Goal: Information Seeking & Learning: Check status

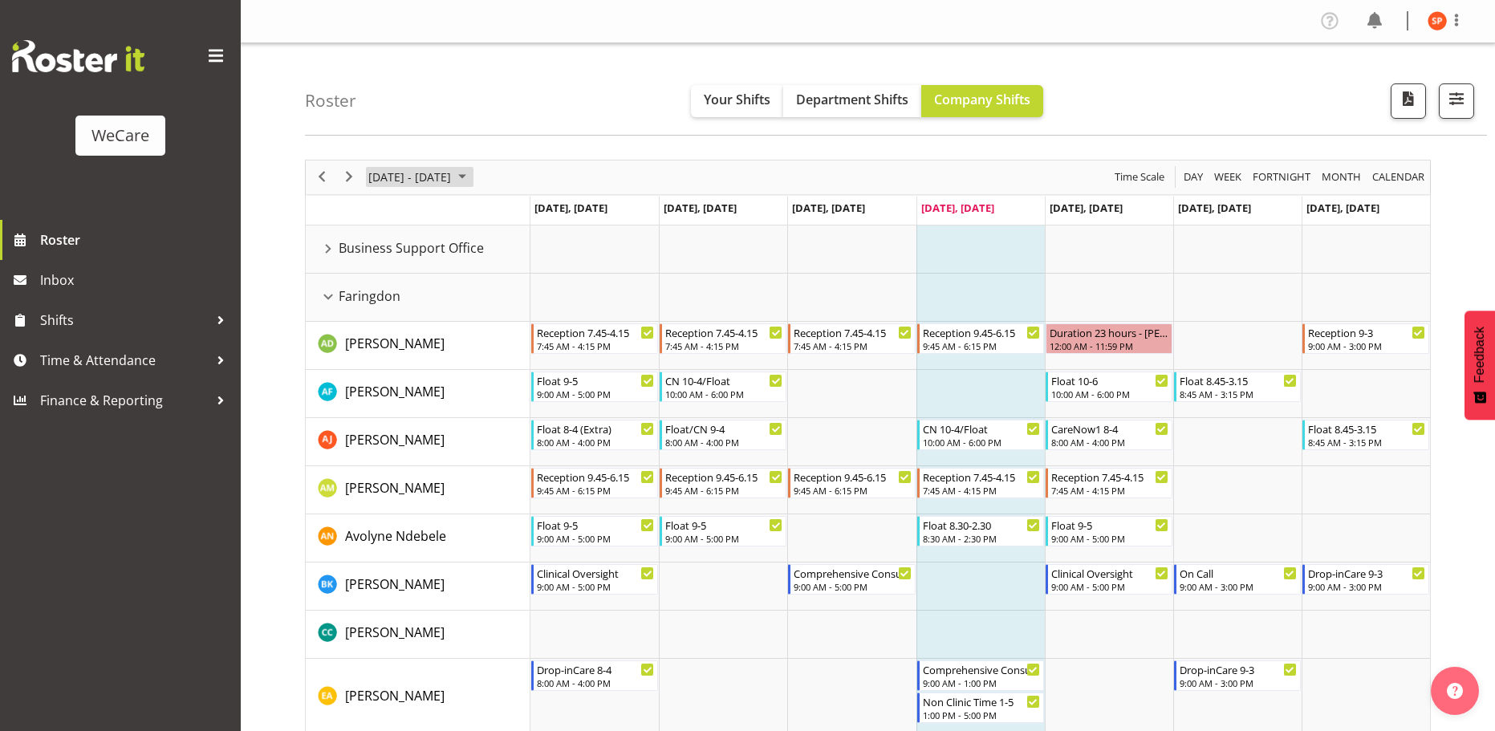
click at [416, 181] on span "[DATE] - [DATE]" at bounding box center [410, 177] width 86 height 20
click at [587, 114] on div "Roster Your Shifts Department Shifts Company Shifts All Locations Clear Busines…" at bounding box center [896, 89] width 1182 height 92
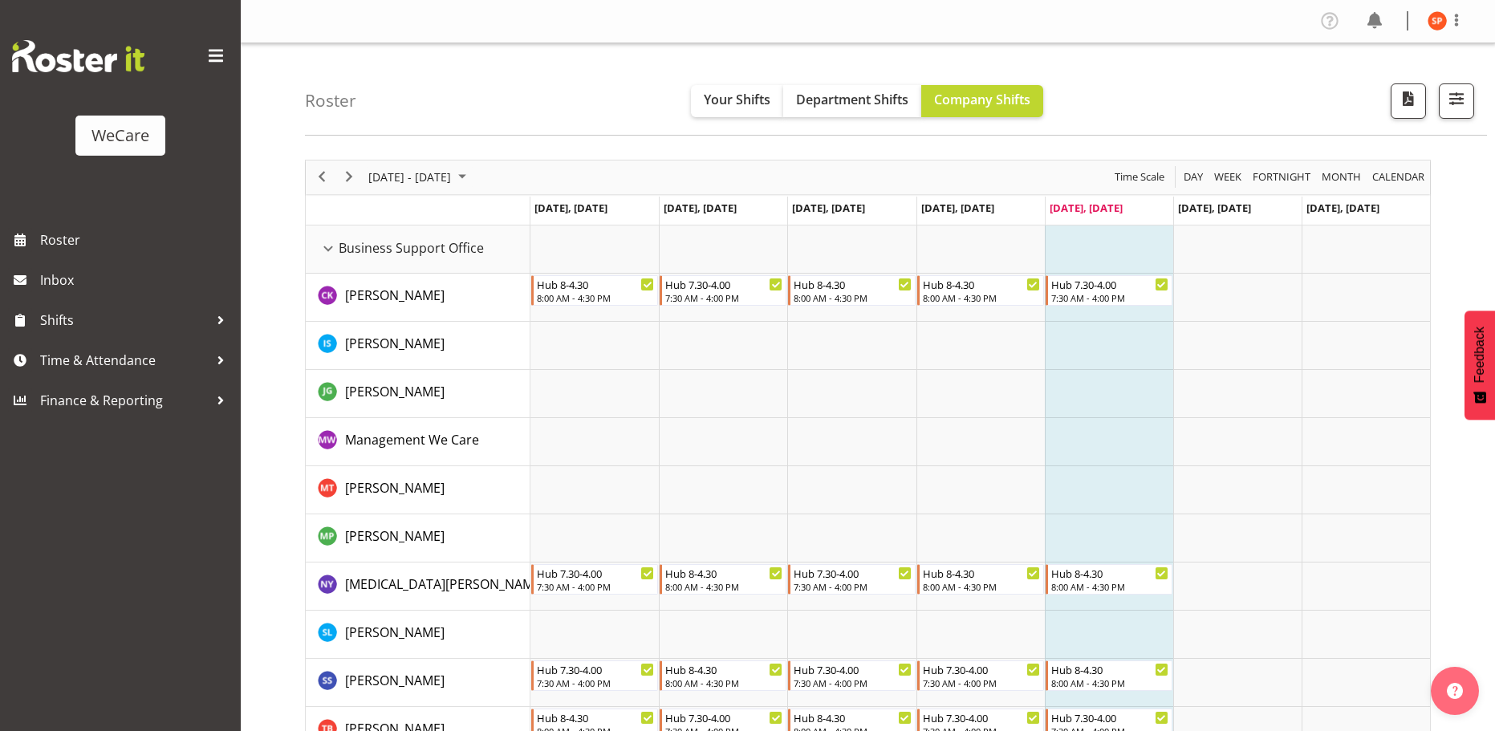
click at [530, 95] on div "Roster Your Shifts Department Shifts Company Shifts All Locations Clear Busines…" at bounding box center [896, 89] width 1182 height 92
click at [328, 250] on div "Business Support Office resource" at bounding box center [328, 248] width 21 height 21
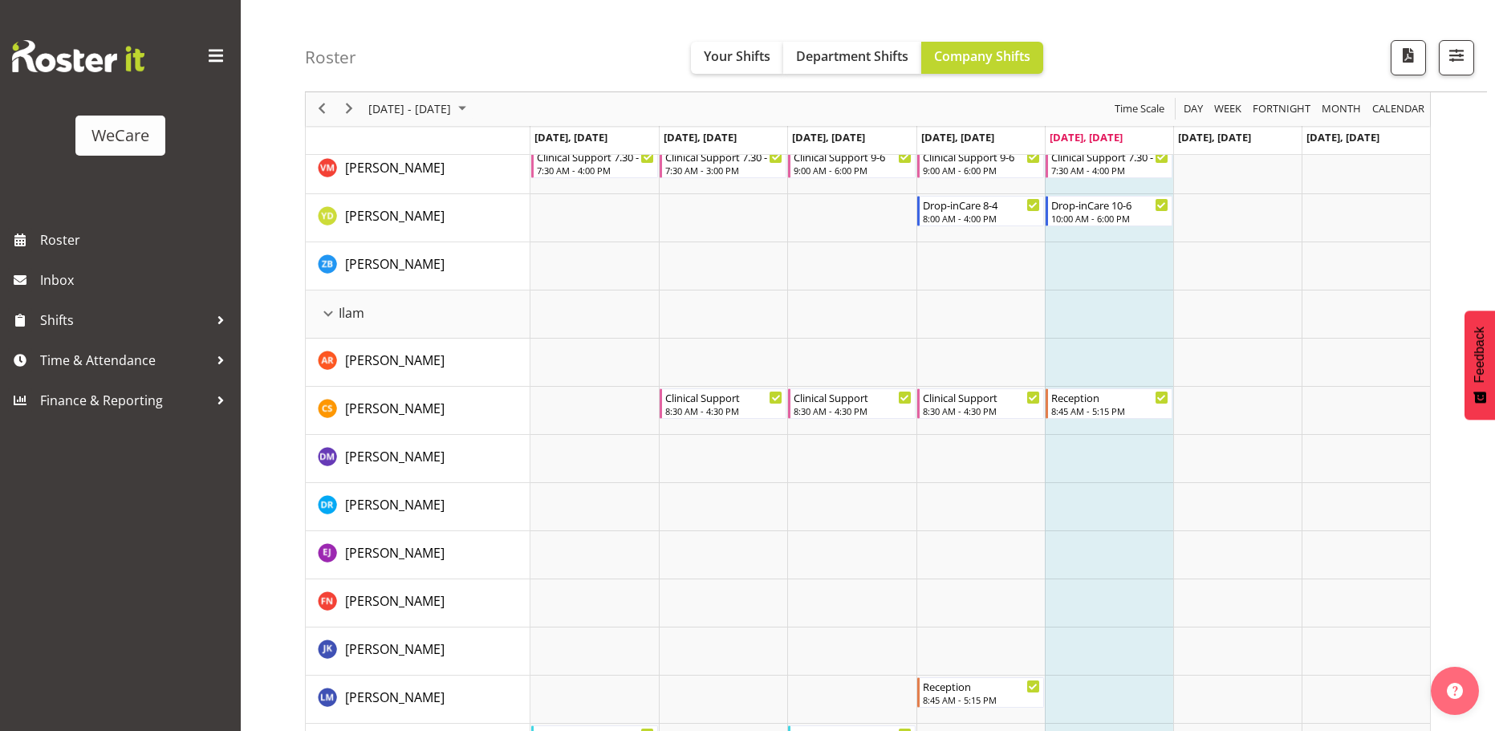
scroll to position [1123, 0]
click at [317, 312] on td "Ilam" at bounding box center [418, 313] width 225 height 48
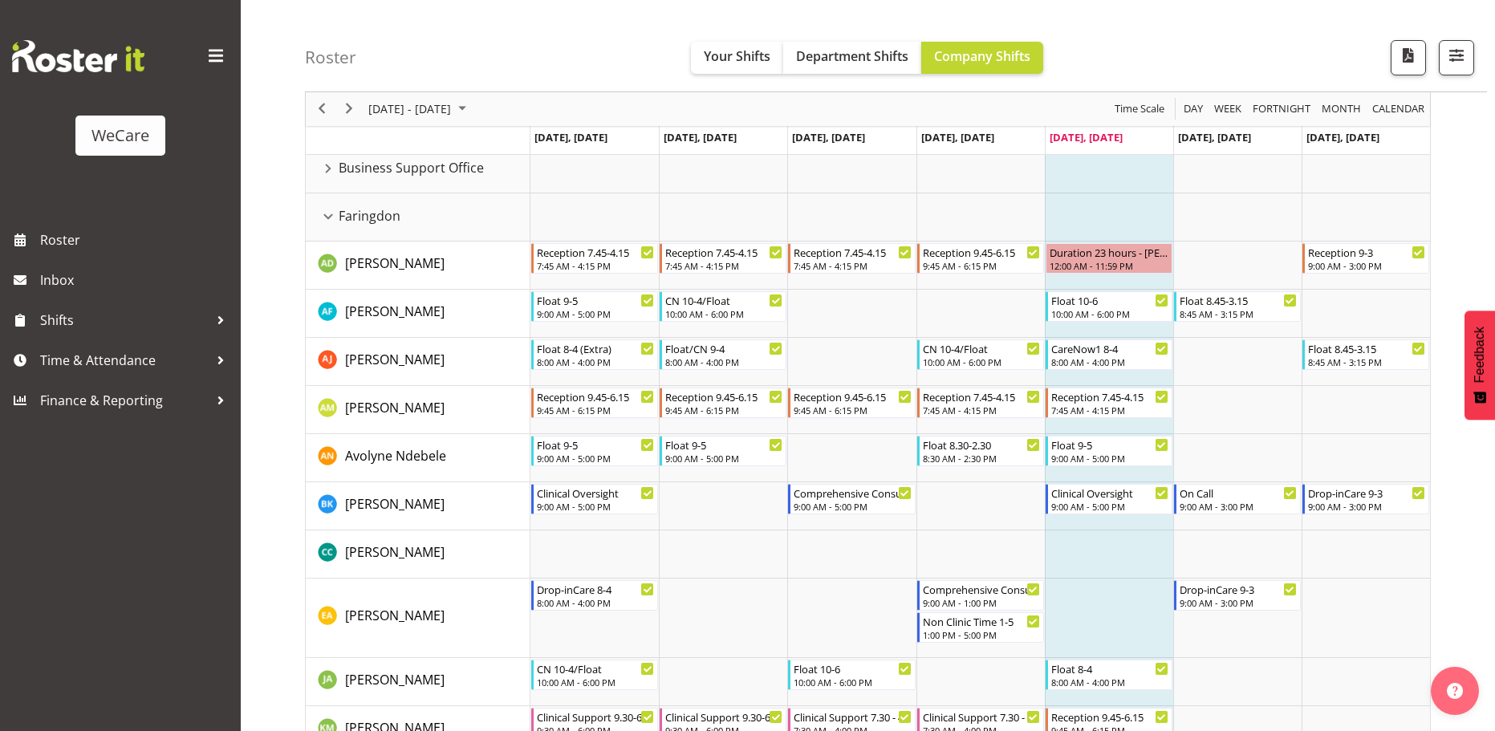
scroll to position [0, 0]
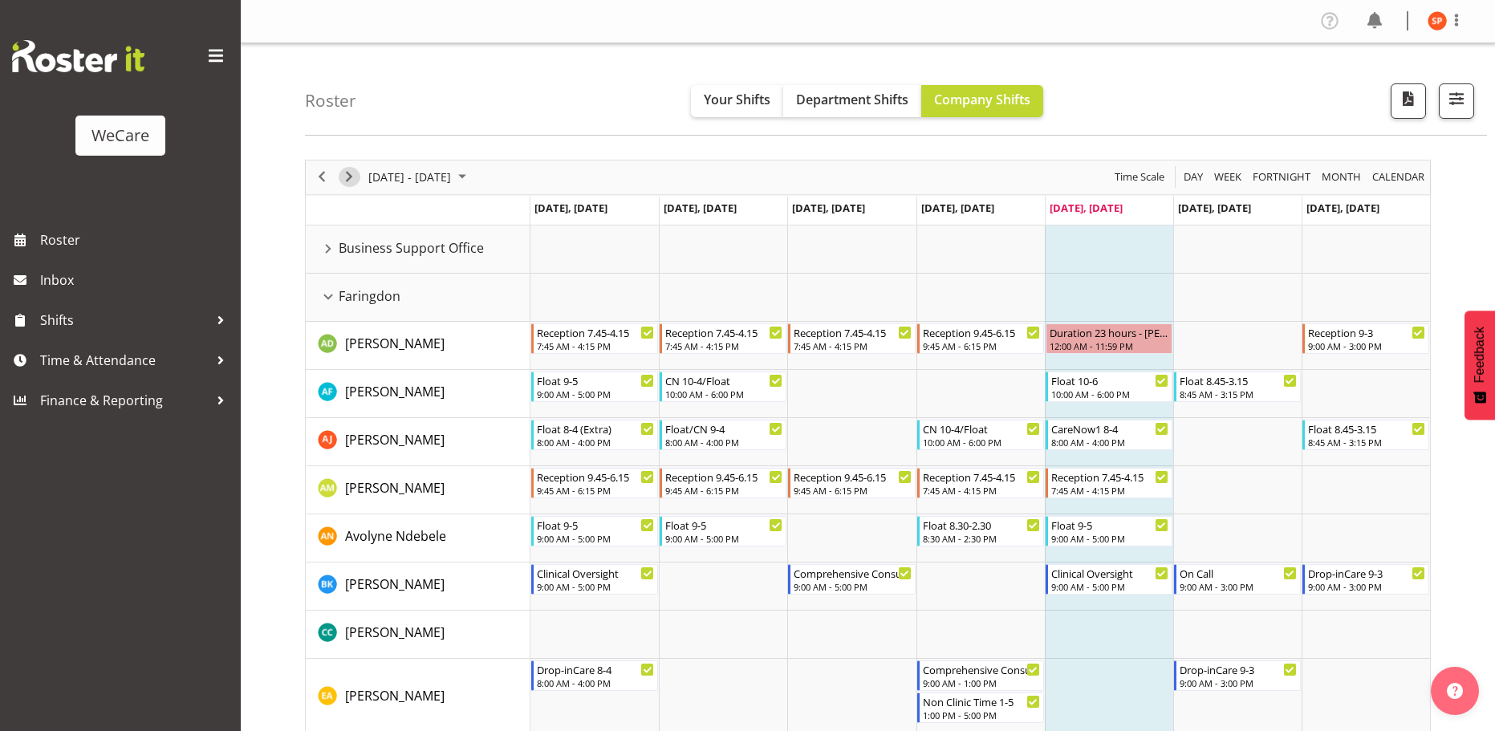
click at [355, 176] on span "Next" at bounding box center [348, 177] width 19 height 20
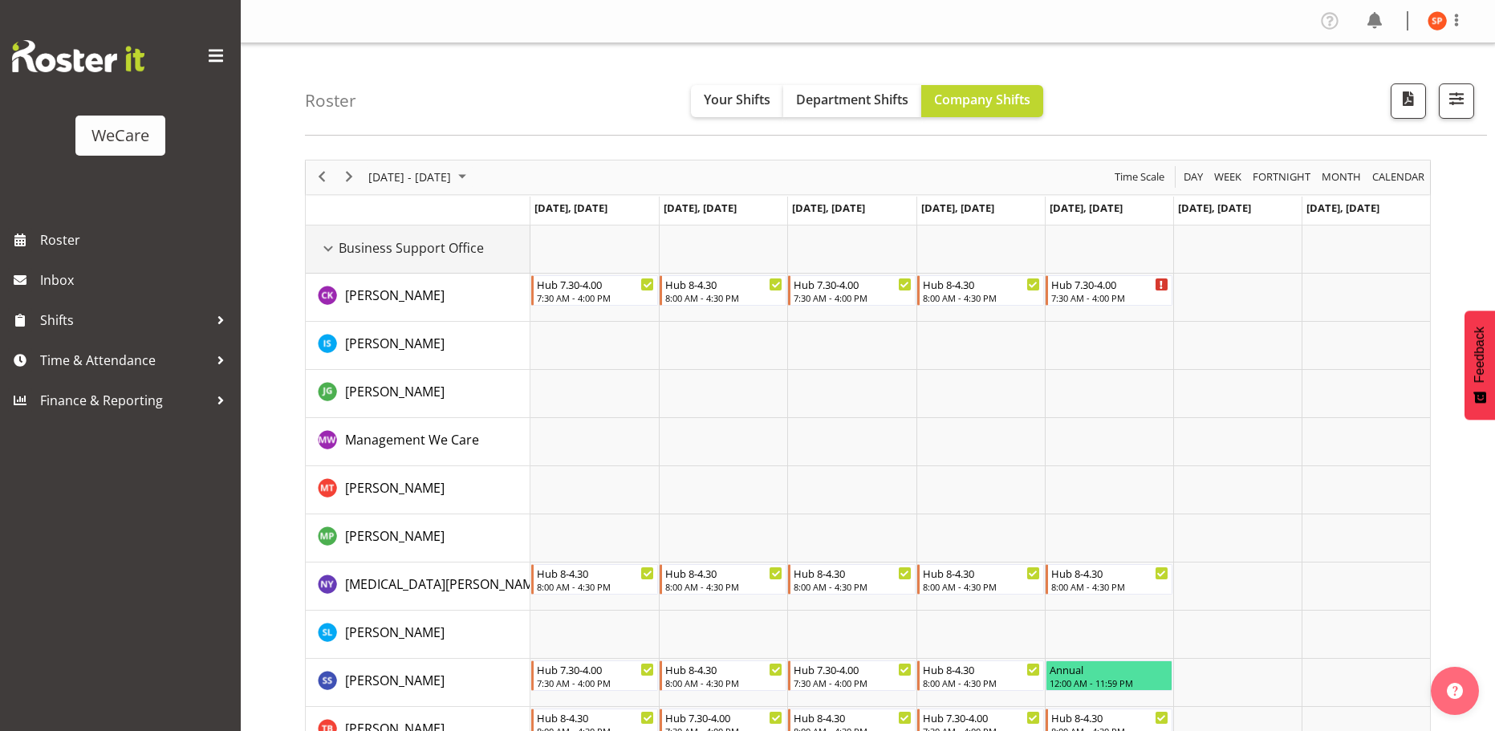
click at [322, 253] on div "Business Support Office resource" at bounding box center [328, 248] width 21 height 21
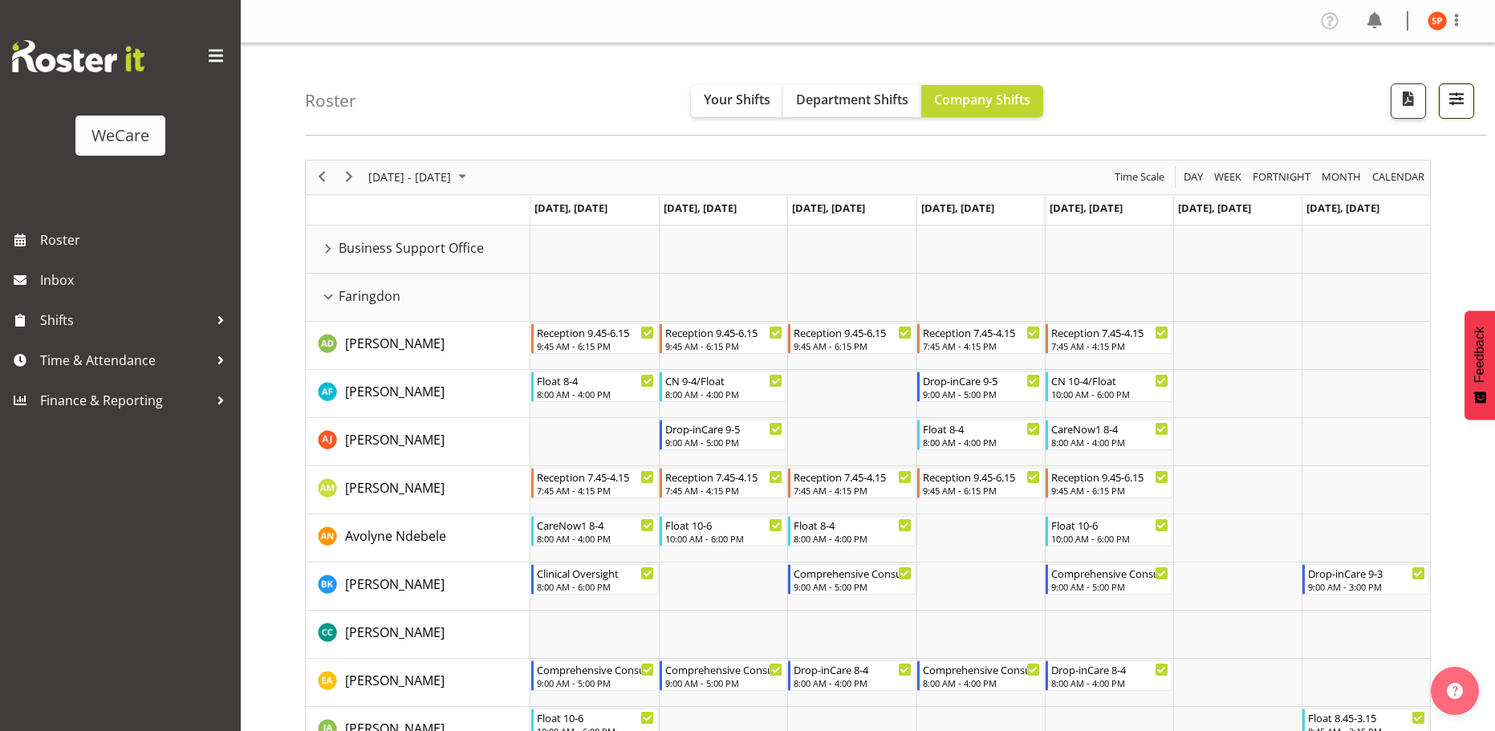
click at [1467, 103] on button "button" at bounding box center [1455, 100] width 35 height 35
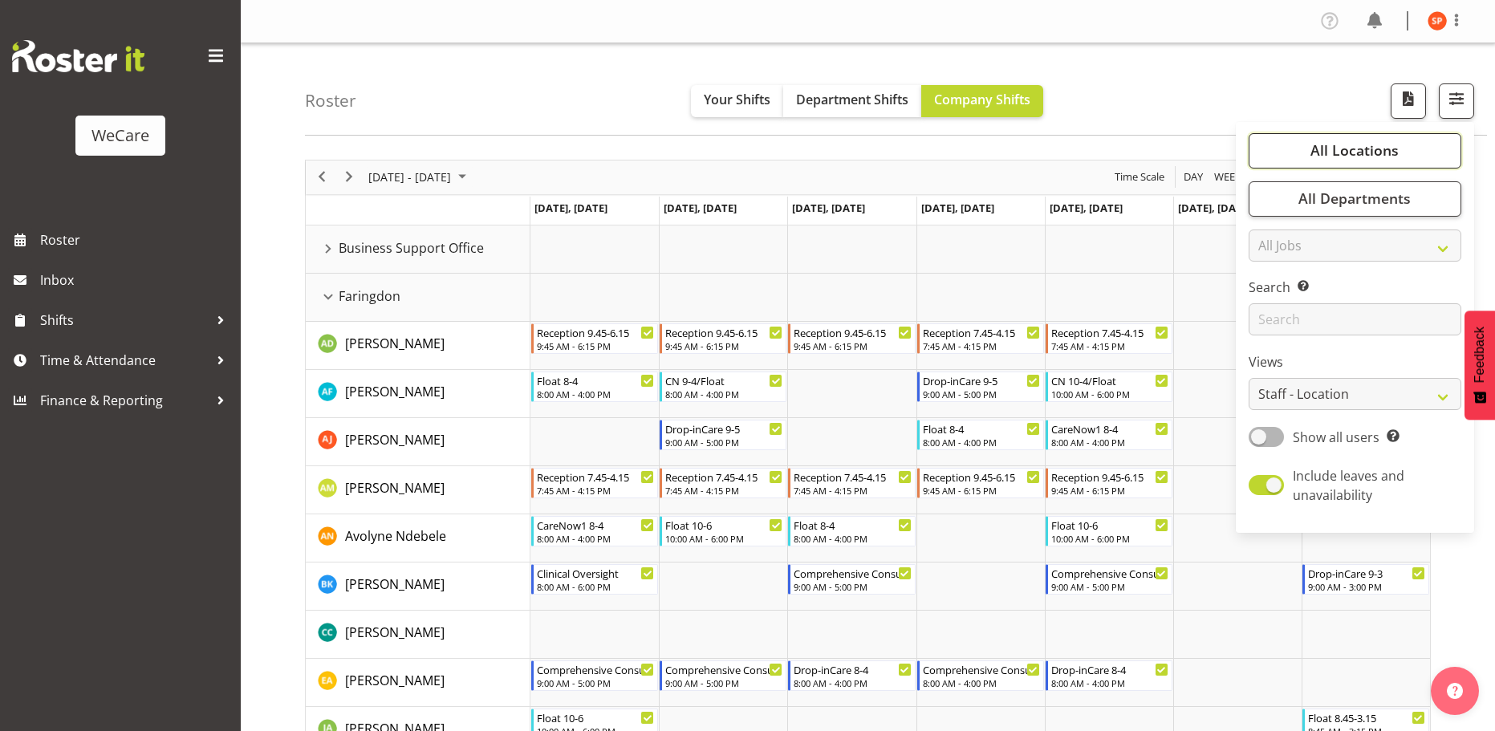
click at [1369, 153] on span "All Locations" at bounding box center [1354, 149] width 88 height 19
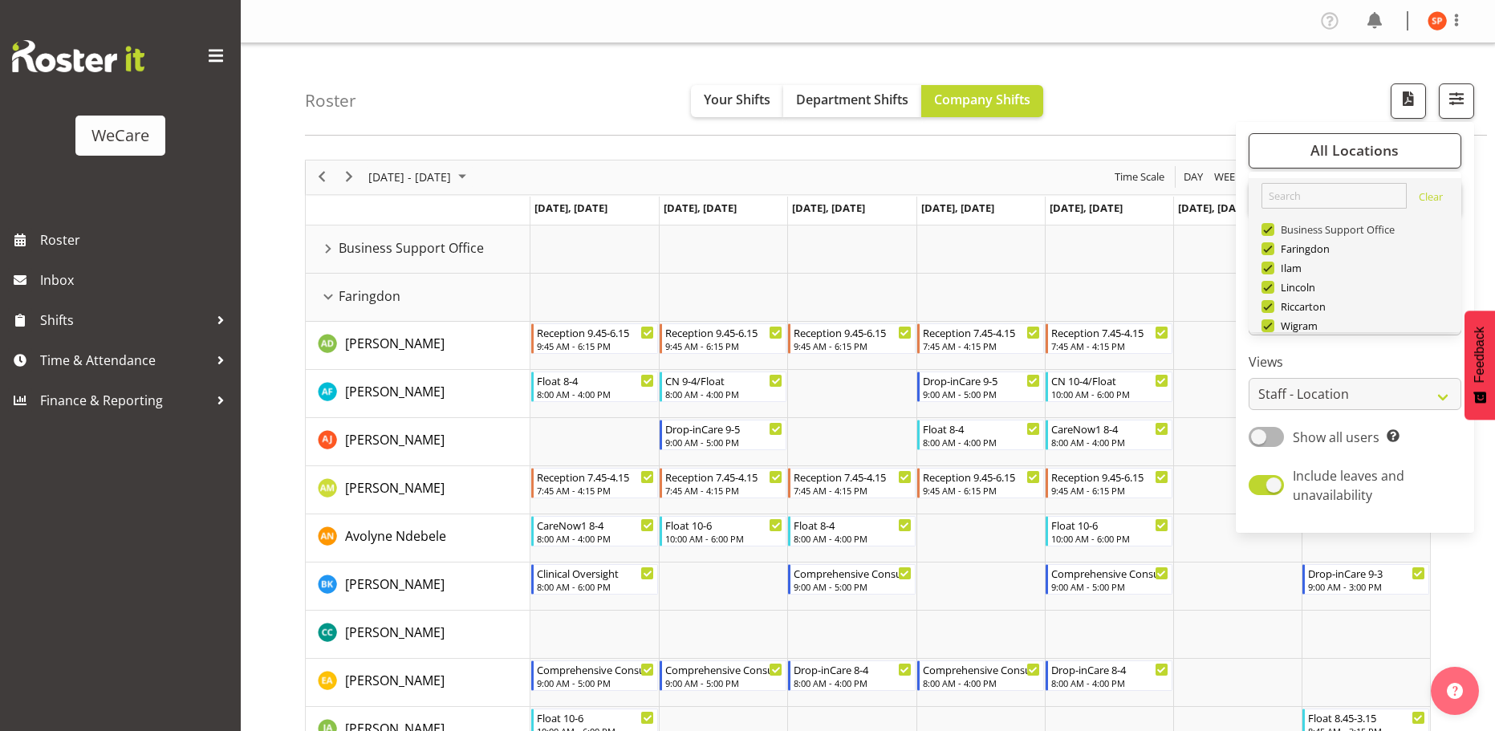
click at [1272, 231] on span at bounding box center [1267, 229] width 13 height 13
click at [1272, 231] on input "Business Support Office" at bounding box center [1266, 229] width 10 height 10
checkbox input "false"
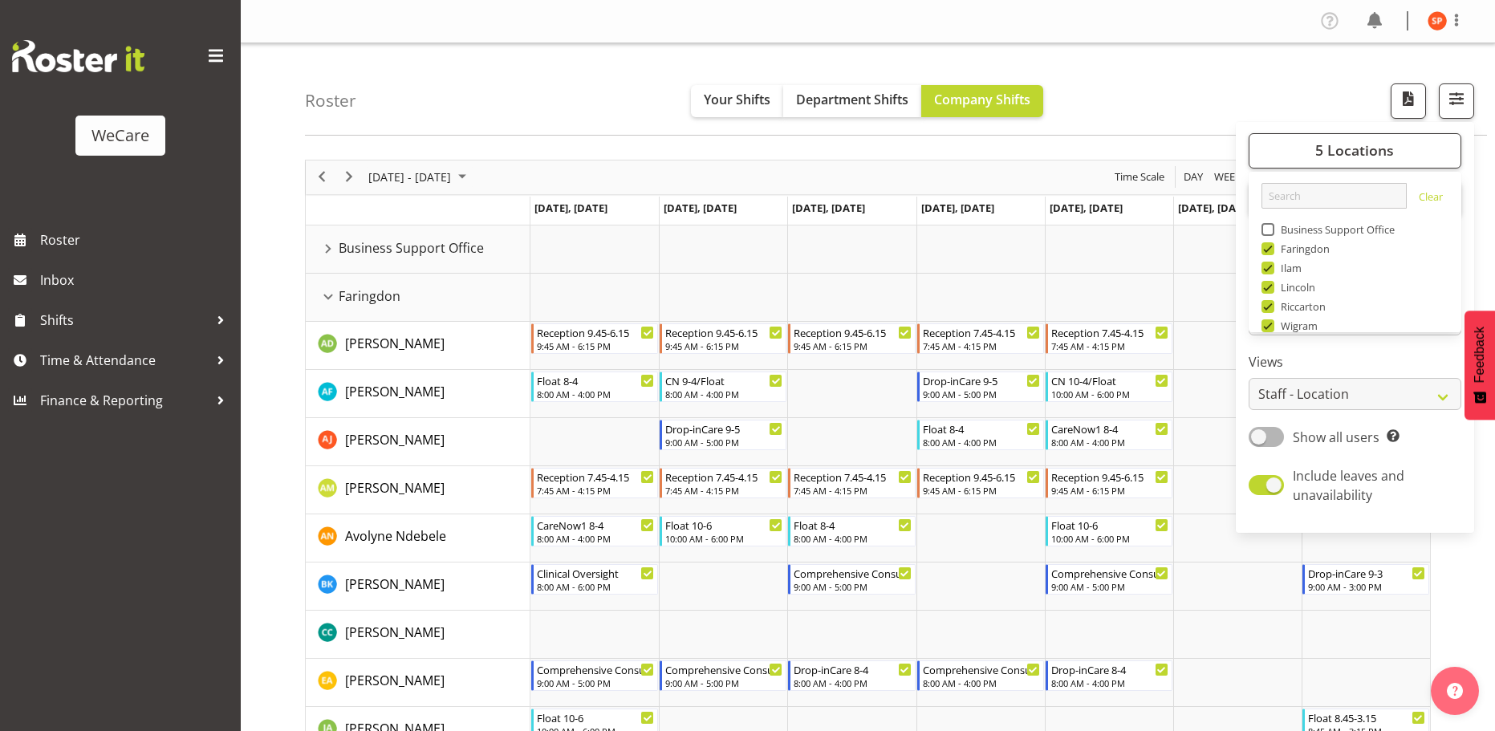
click at [1268, 267] on span at bounding box center [1267, 268] width 13 height 13
click at [1268, 267] on input "Ilam" at bounding box center [1266, 267] width 10 height 10
checkbox input "false"
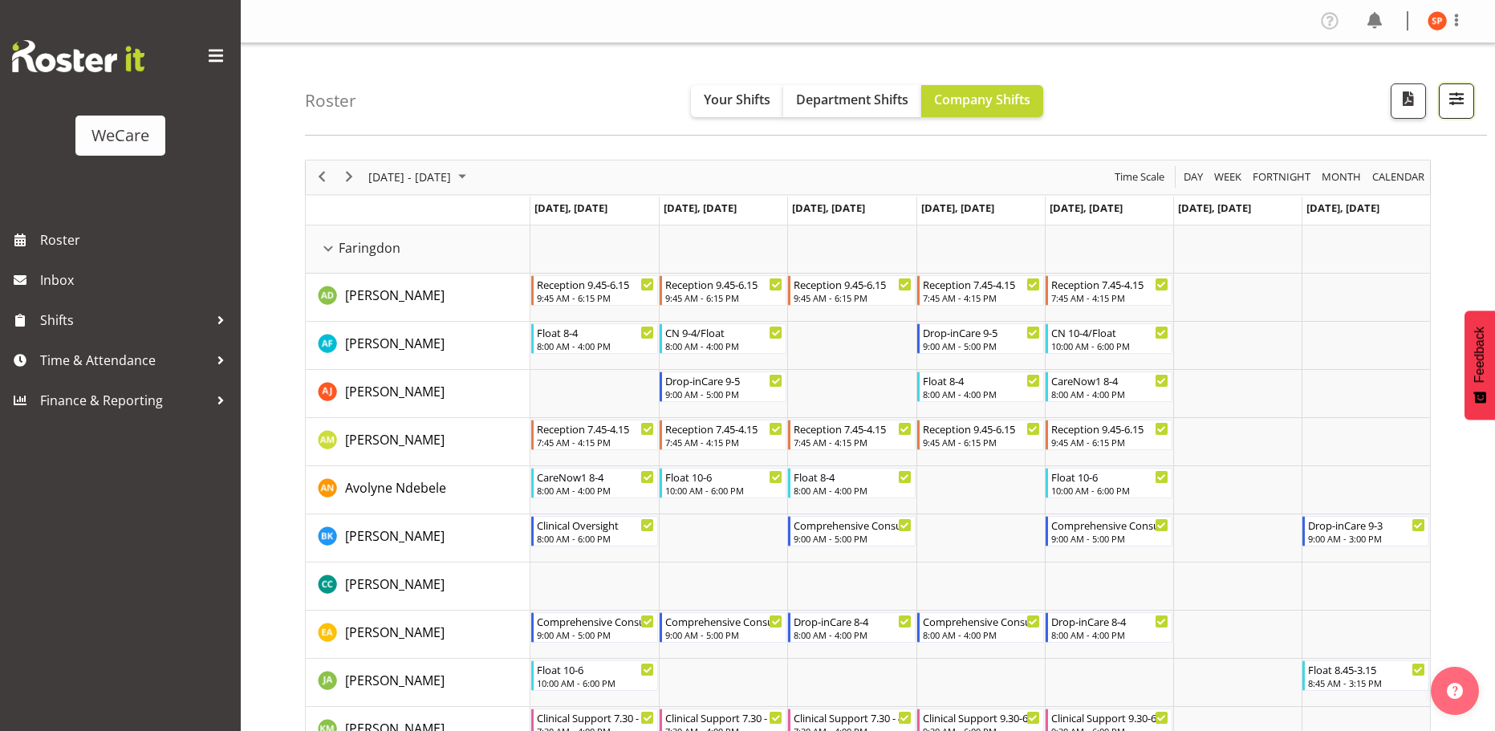
click at [1457, 103] on span "button" at bounding box center [1456, 98] width 21 height 21
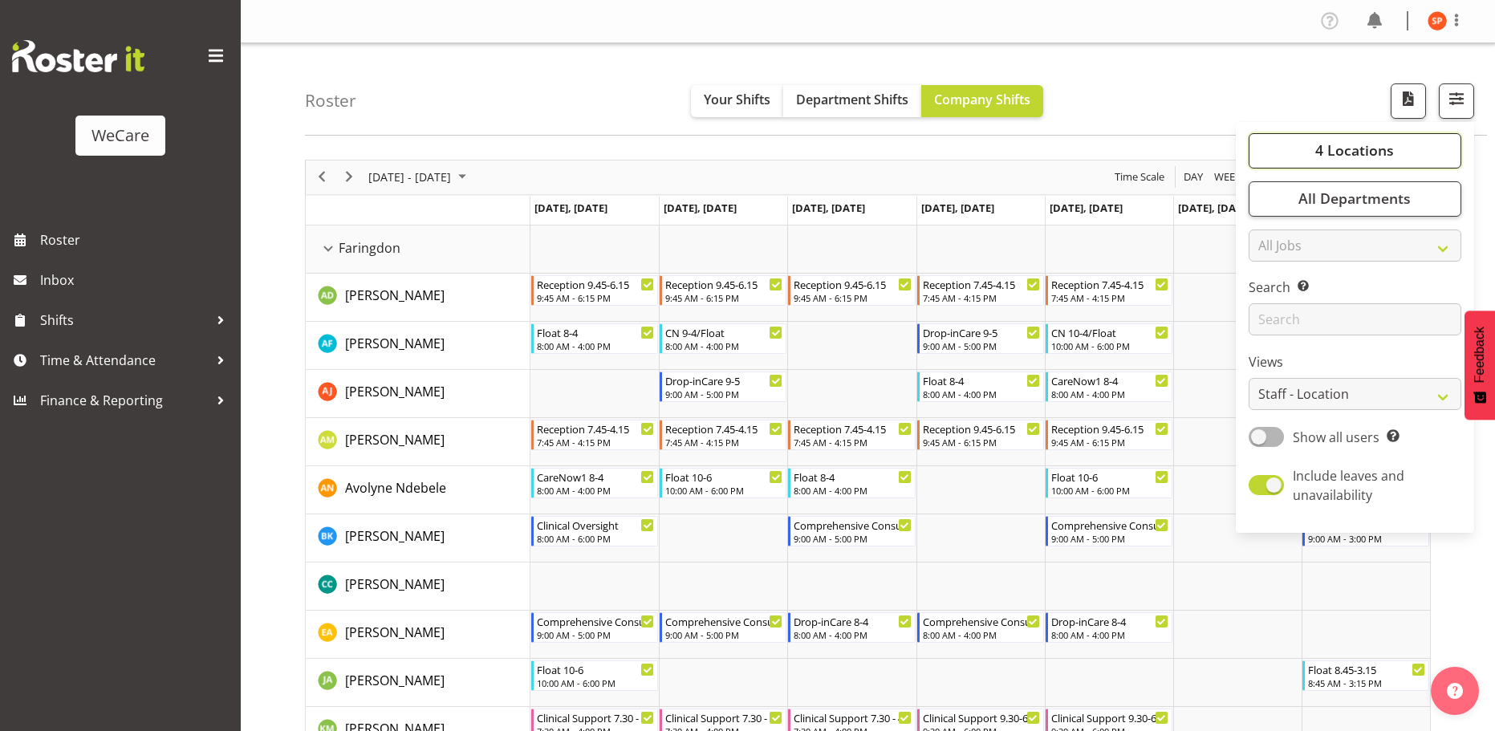
click at [1354, 156] on span "4 Locations" at bounding box center [1354, 149] width 79 height 19
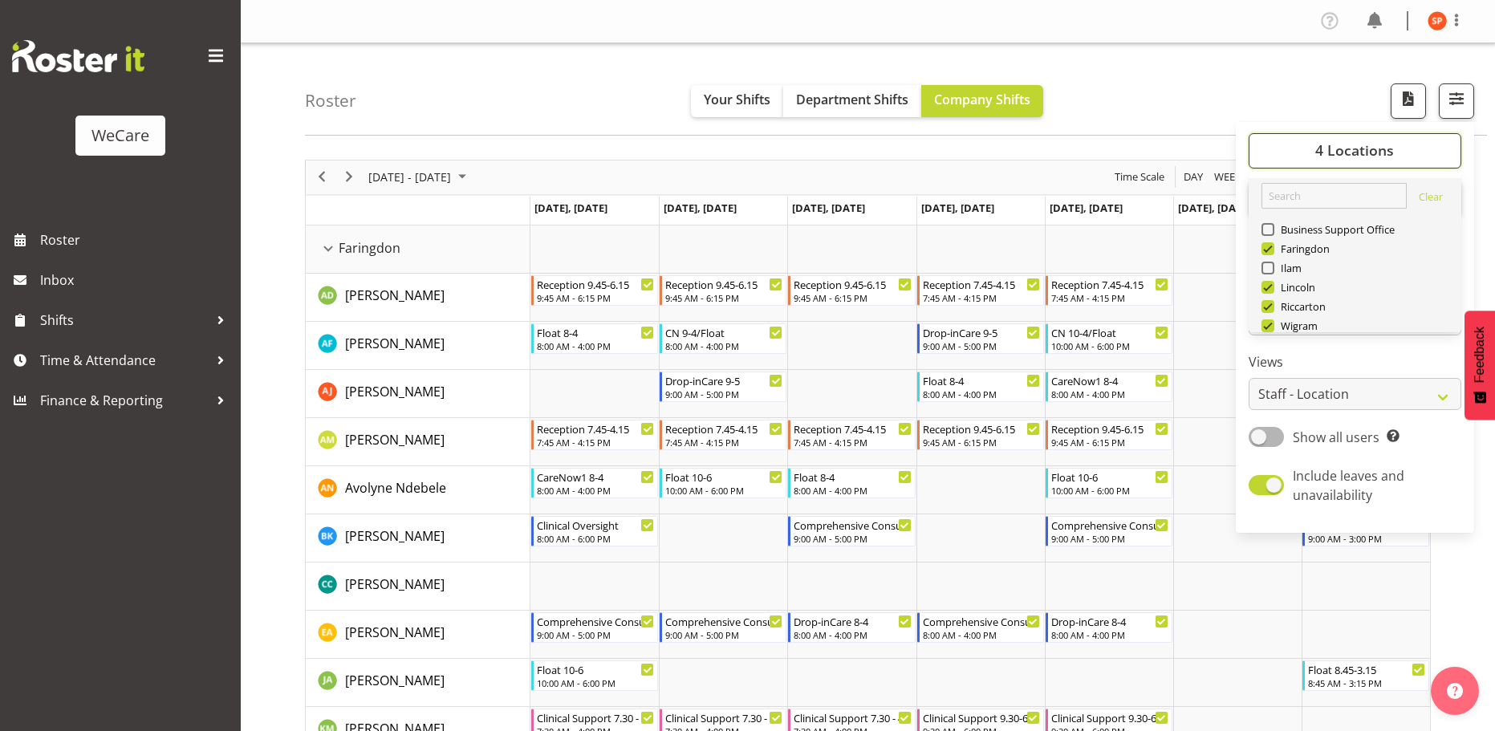
scroll to position [58, 0]
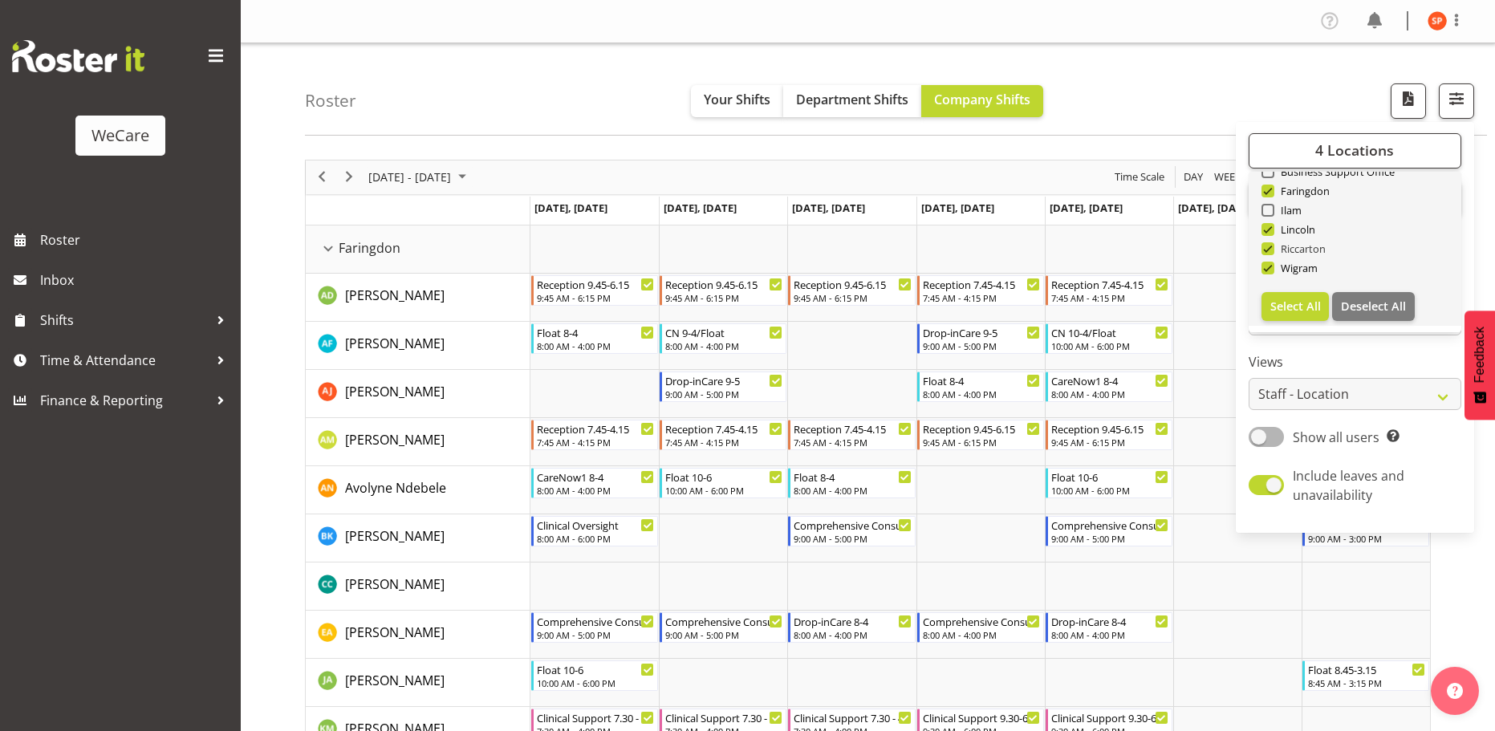
click at [1269, 249] on span at bounding box center [1267, 248] width 13 height 13
click at [1269, 249] on input "Riccarton" at bounding box center [1266, 248] width 10 height 10
checkbox input "false"
click at [1272, 266] on span at bounding box center [1267, 268] width 13 height 13
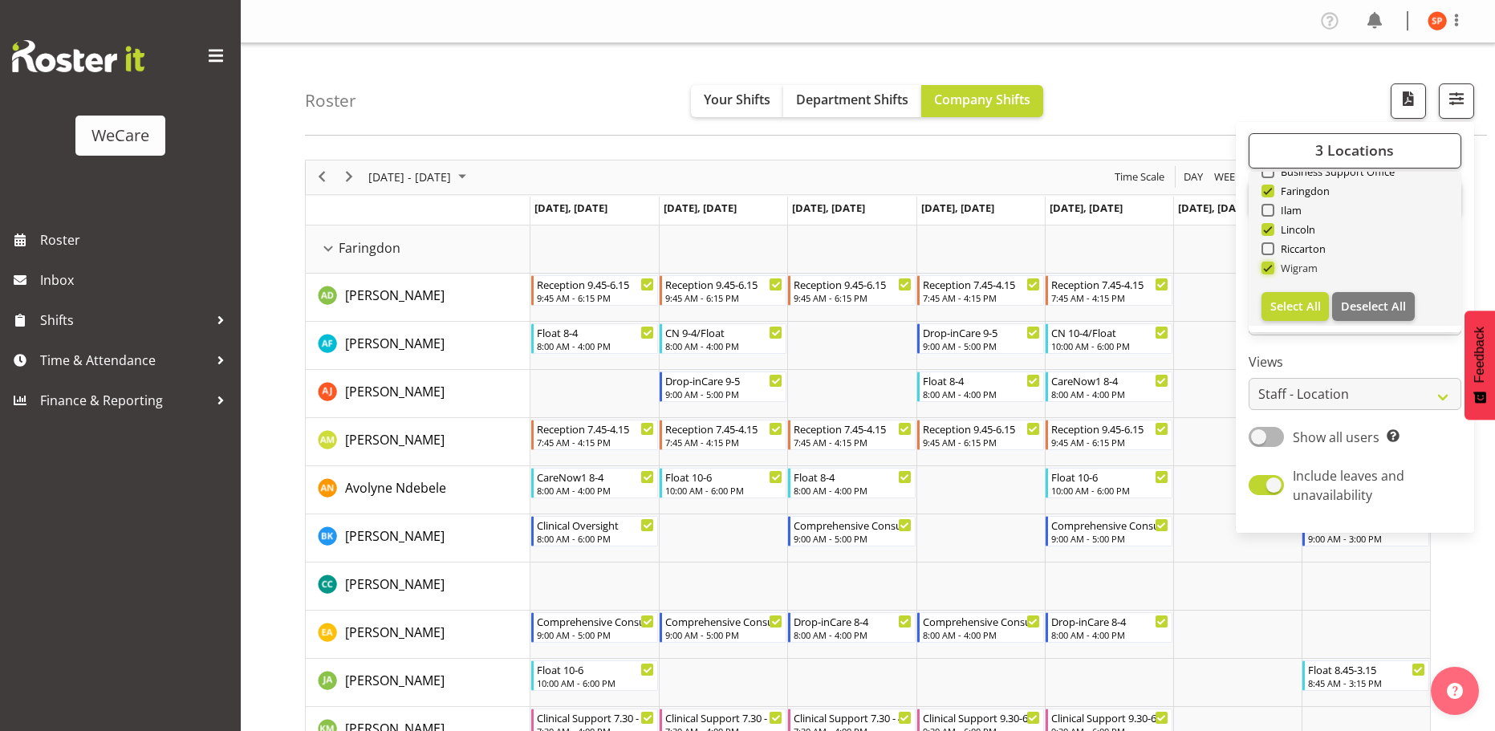
click at [1272, 266] on input "Wigram" at bounding box center [1266, 267] width 10 height 10
checkbox input "false"
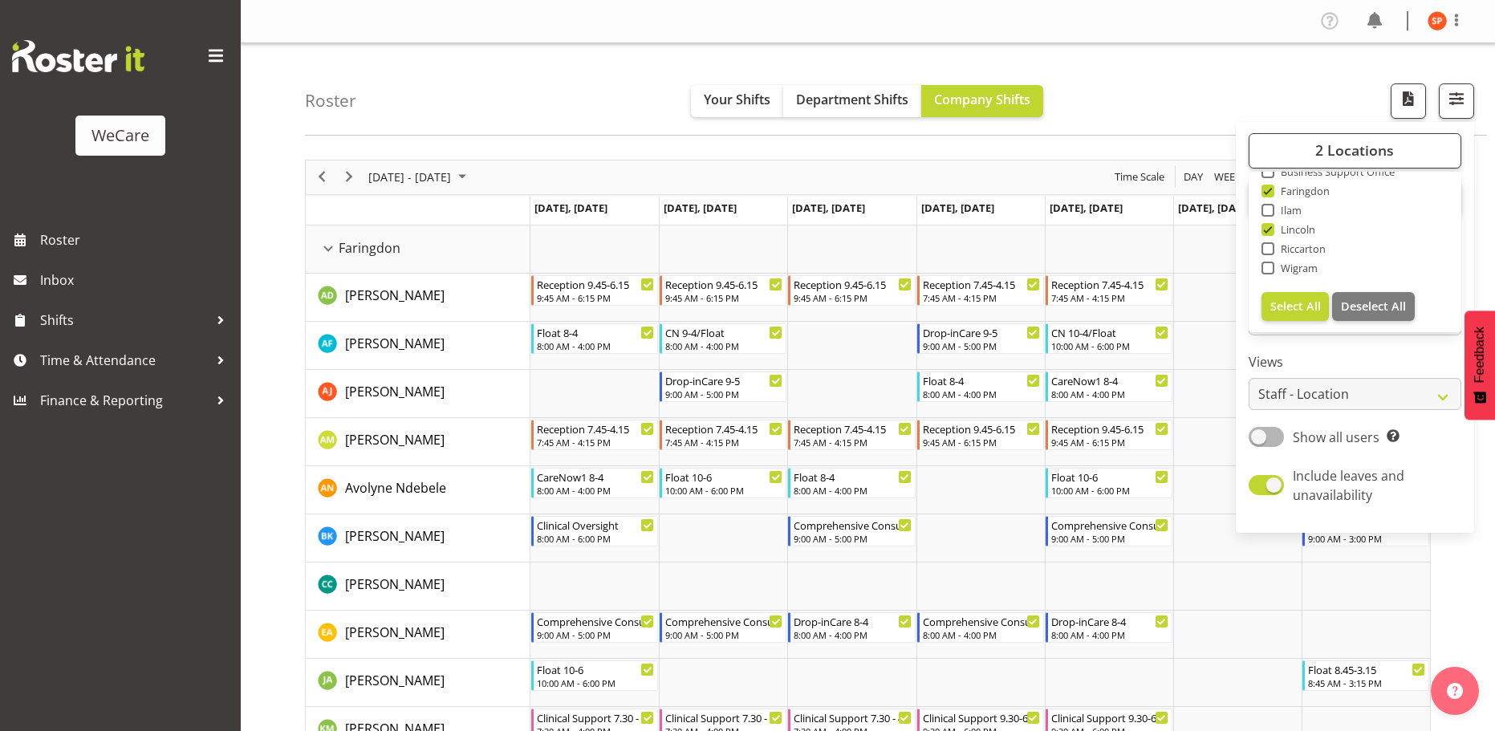
click at [1254, 67] on div "Roster Your Shifts Department Shifts Company Shifts 2 Locations Clear Business …" at bounding box center [896, 89] width 1182 height 92
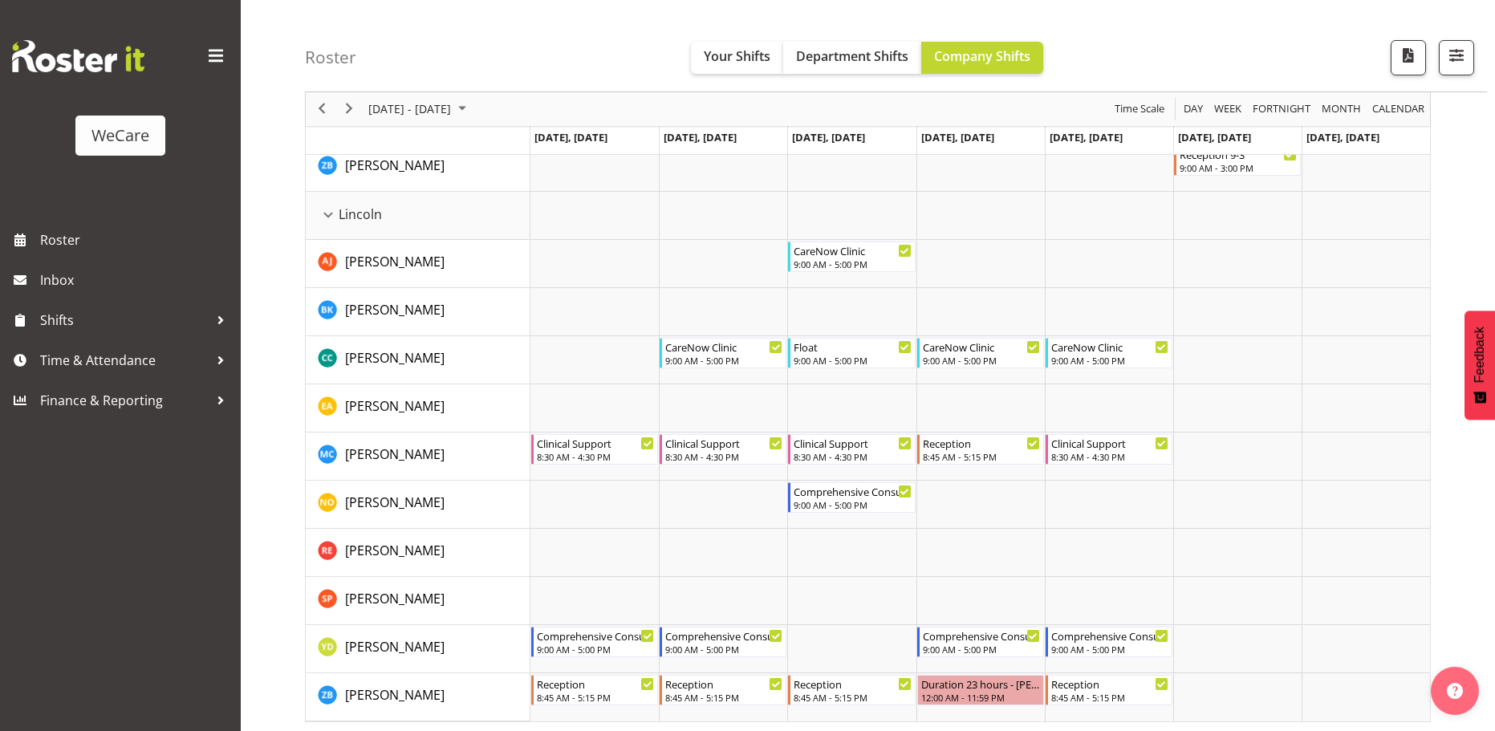
scroll to position [1144, 0]
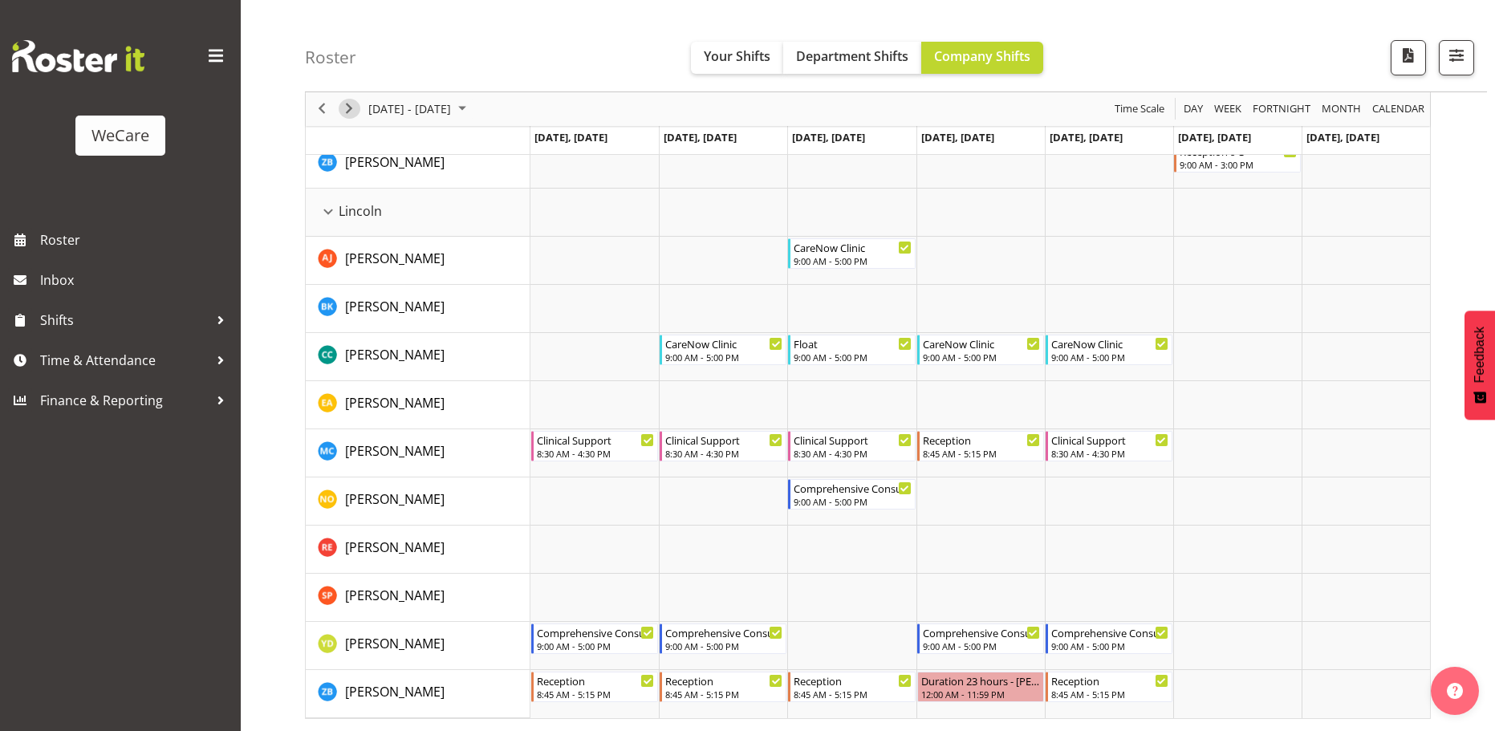
click at [351, 110] on span "Next" at bounding box center [348, 109] width 19 height 20
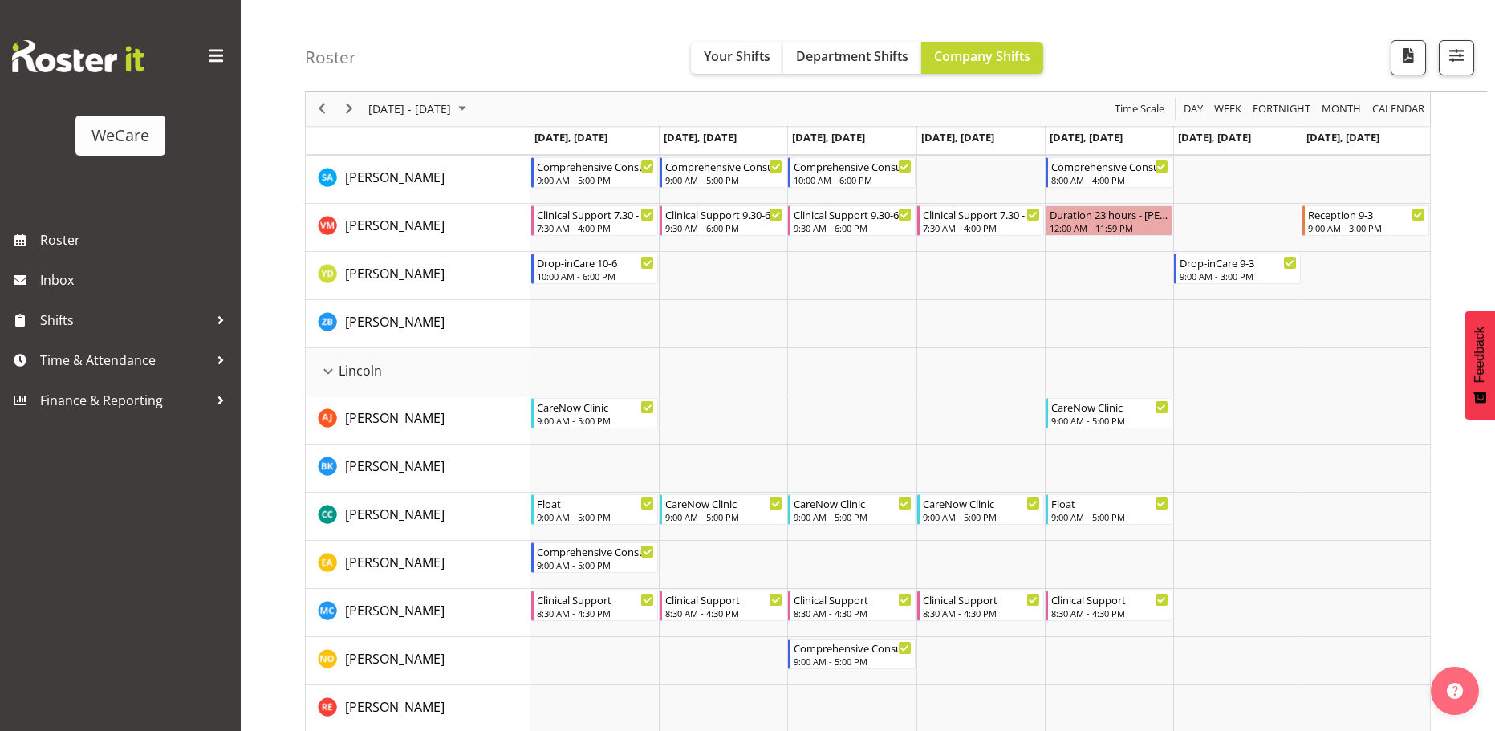
scroll to position [984, 0]
click at [350, 112] on span "Next" at bounding box center [348, 109] width 19 height 20
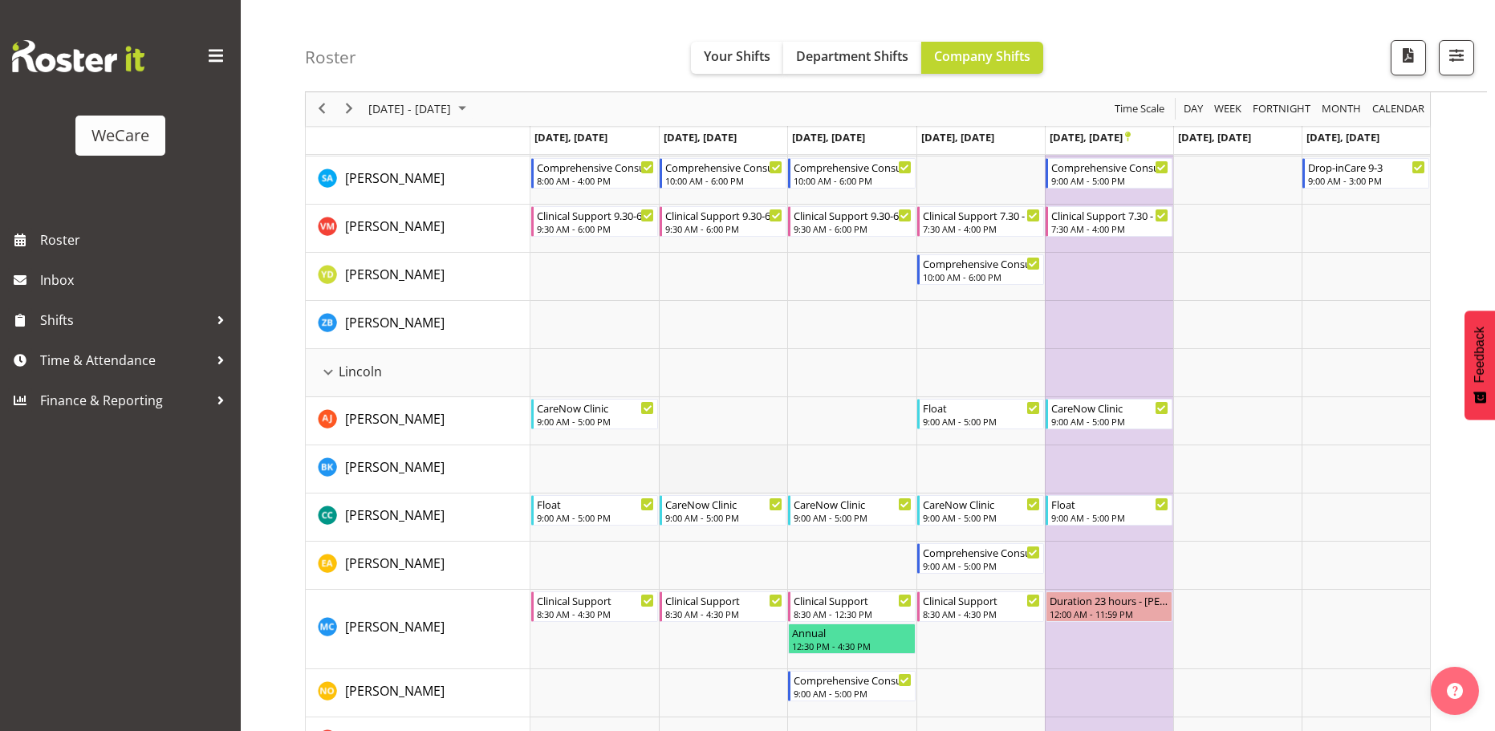
scroll to position [1175, 0]
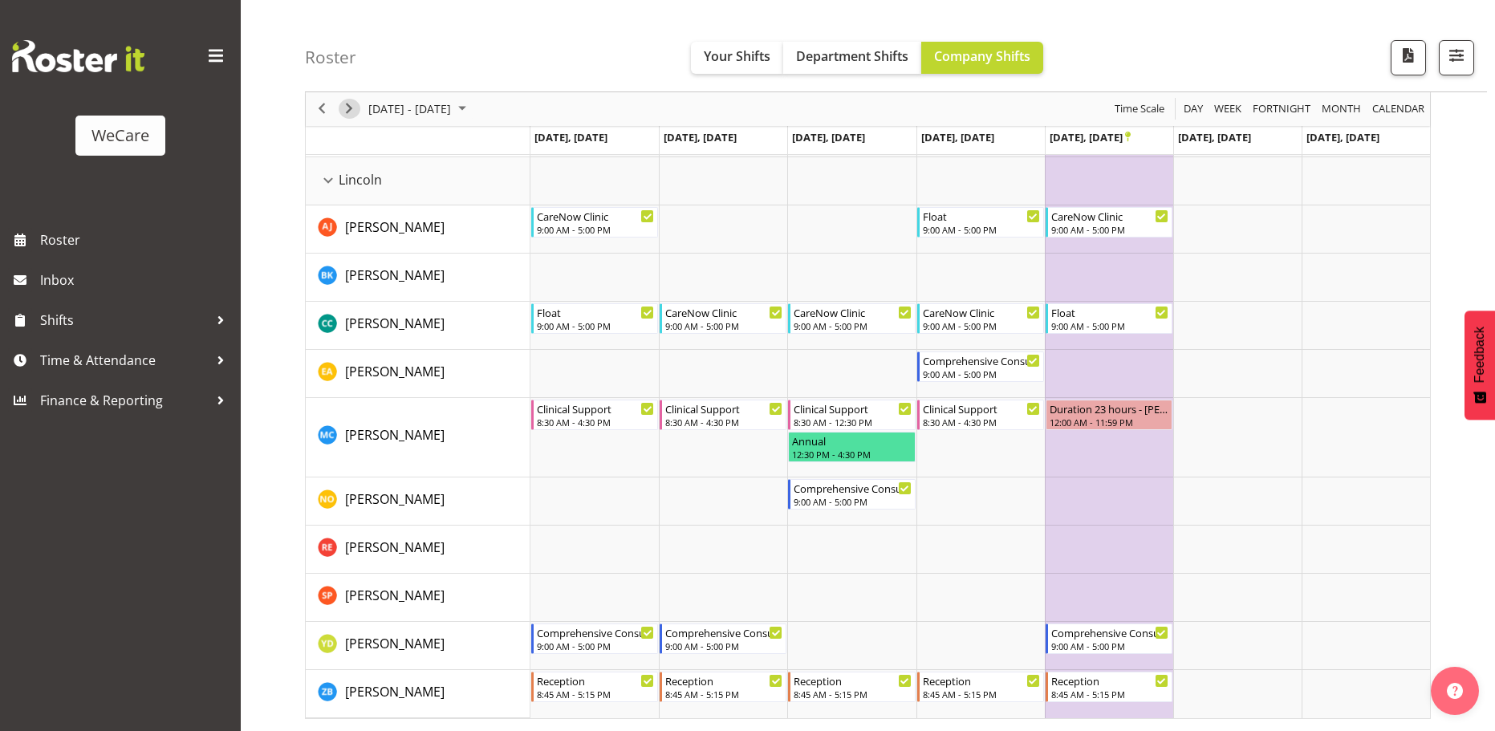
click at [355, 104] on span "Next" at bounding box center [348, 109] width 19 height 20
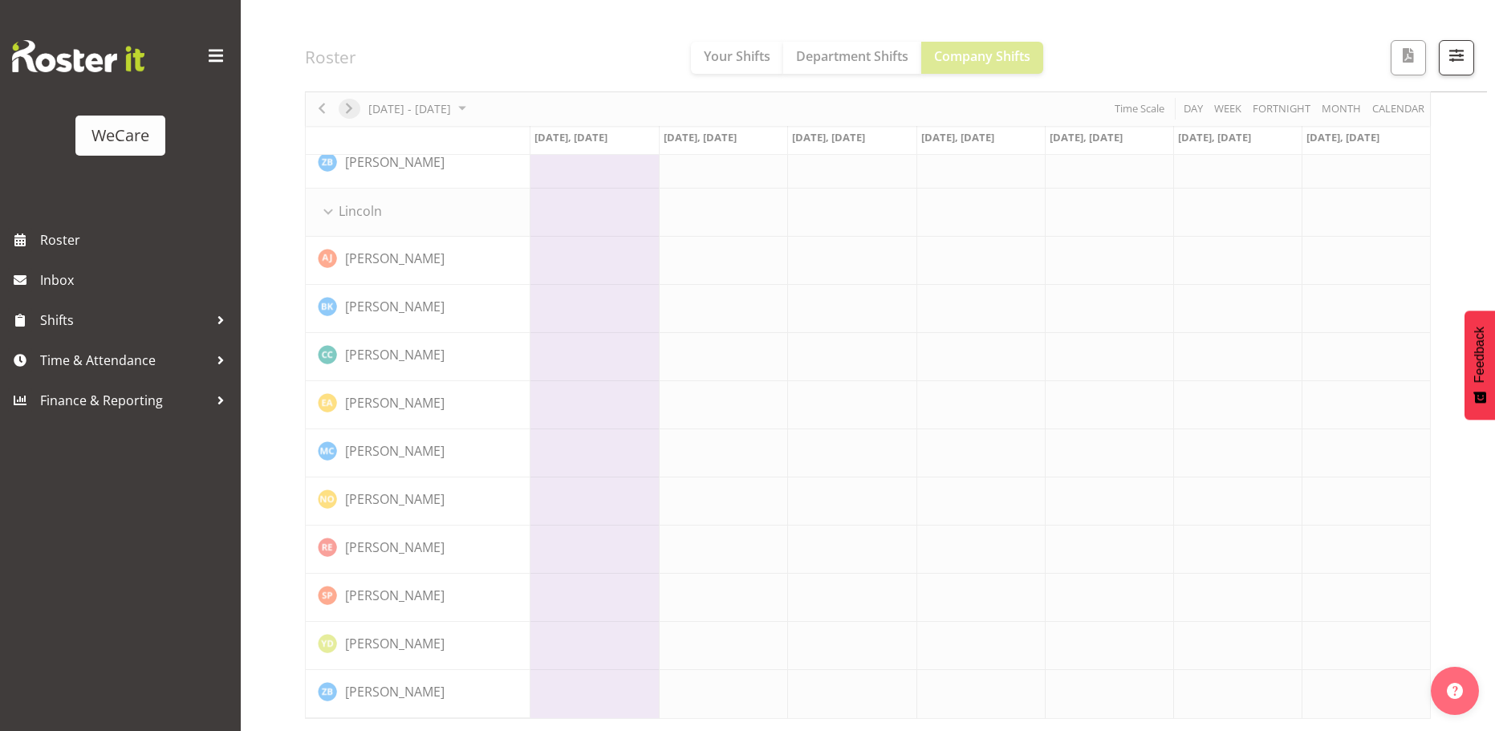
scroll to position [1144, 0]
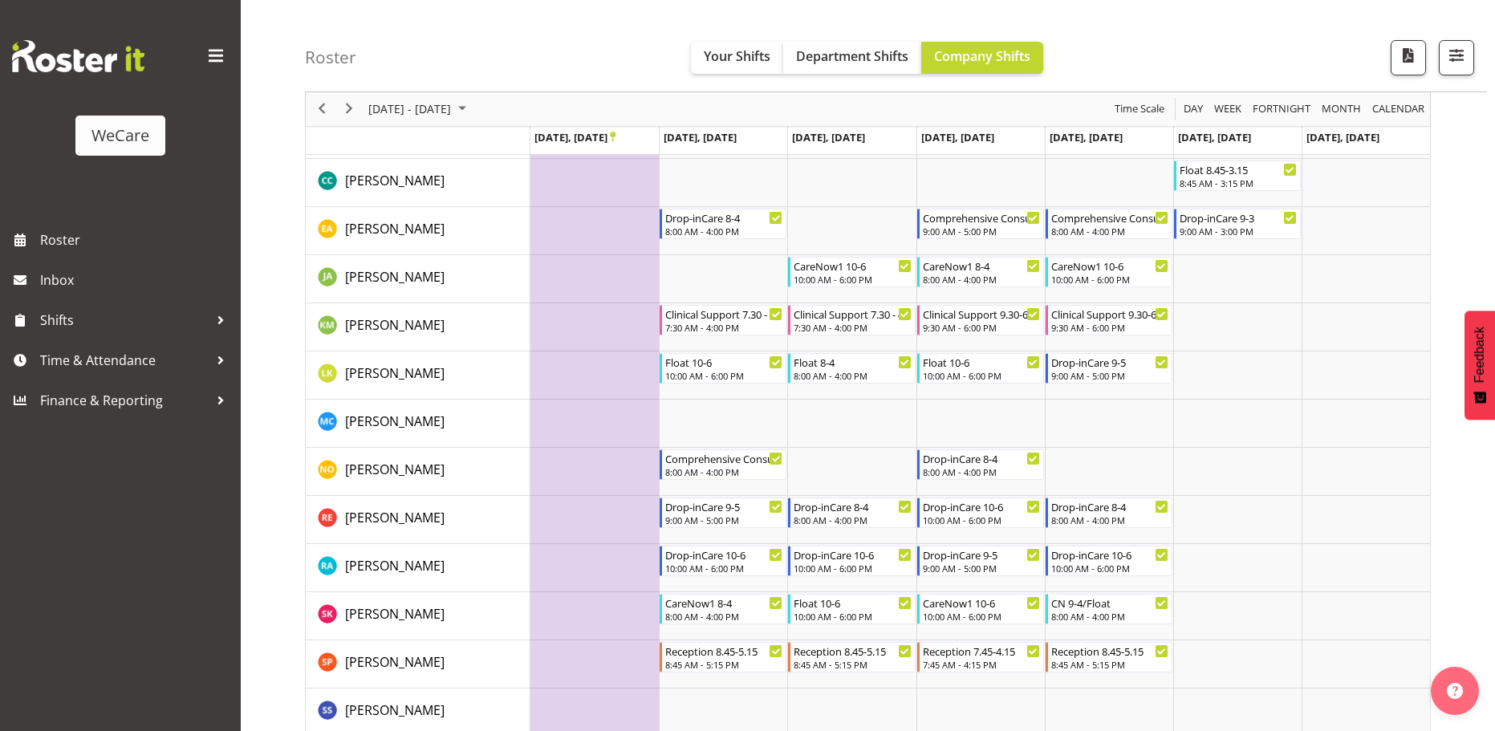
scroll to position [481, 0]
